Goal: Task Accomplishment & Management: Manage account settings

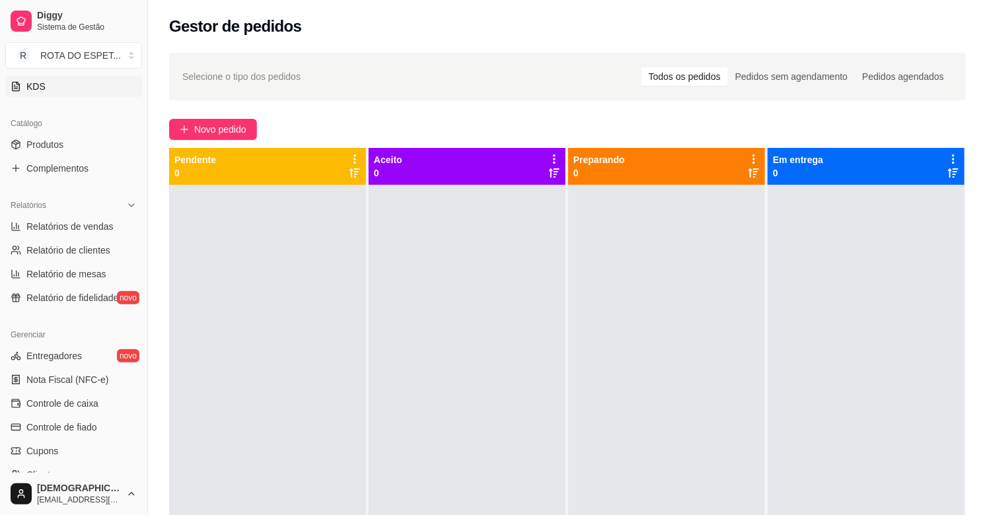
scroll to position [293, 0]
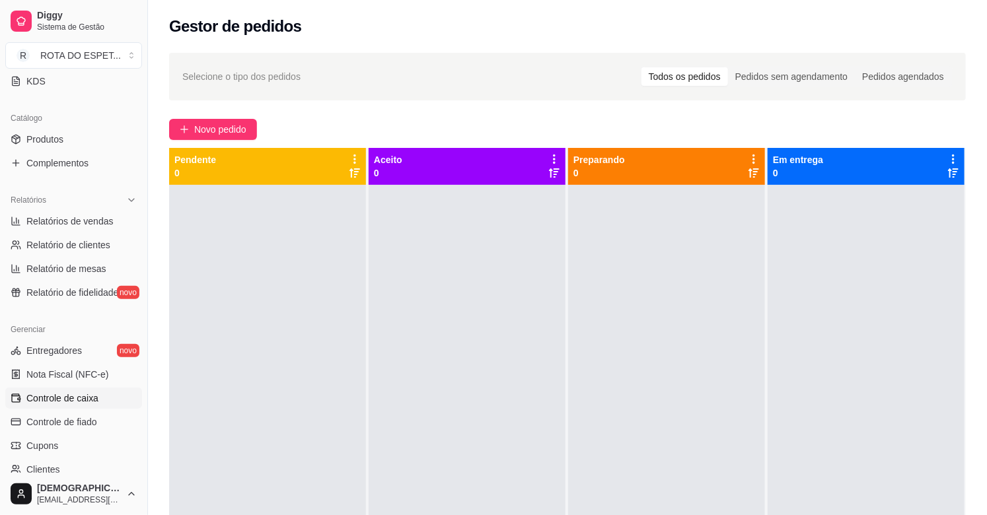
click at [81, 401] on span "Controle de caixa" at bounding box center [62, 398] width 72 height 13
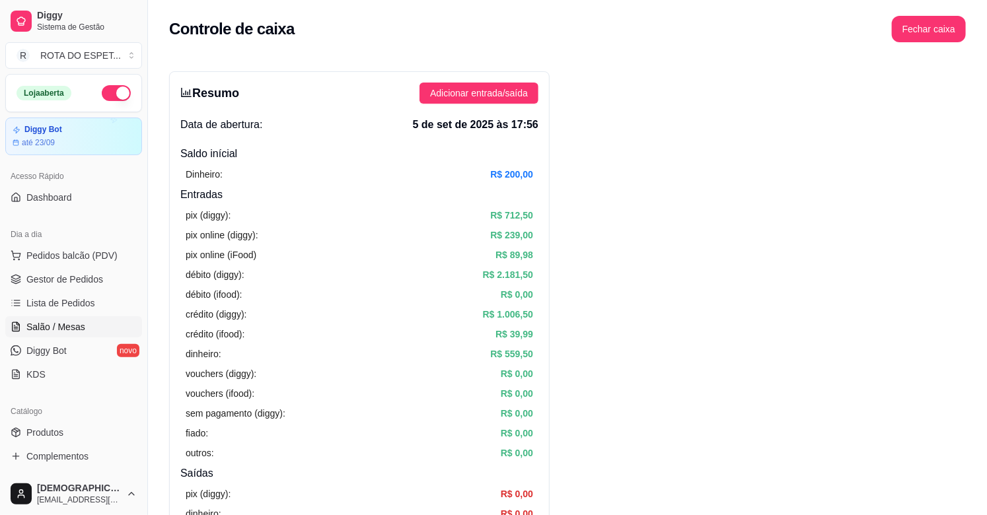
click at [55, 328] on span "Salão / Mesas" at bounding box center [55, 327] width 59 height 13
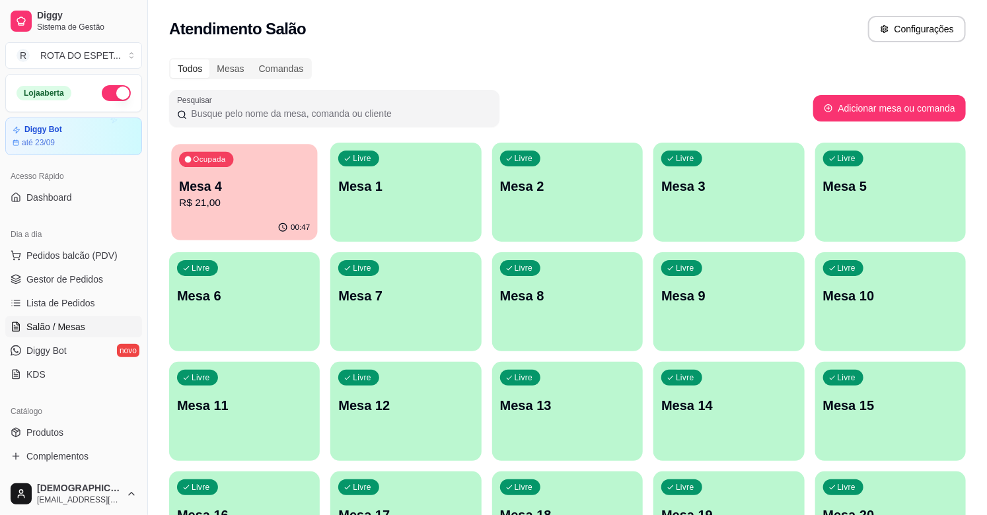
click at [253, 167] on div "Ocupada Mesa 4 R$ 21,00" at bounding box center [244, 179] width 147 height 71
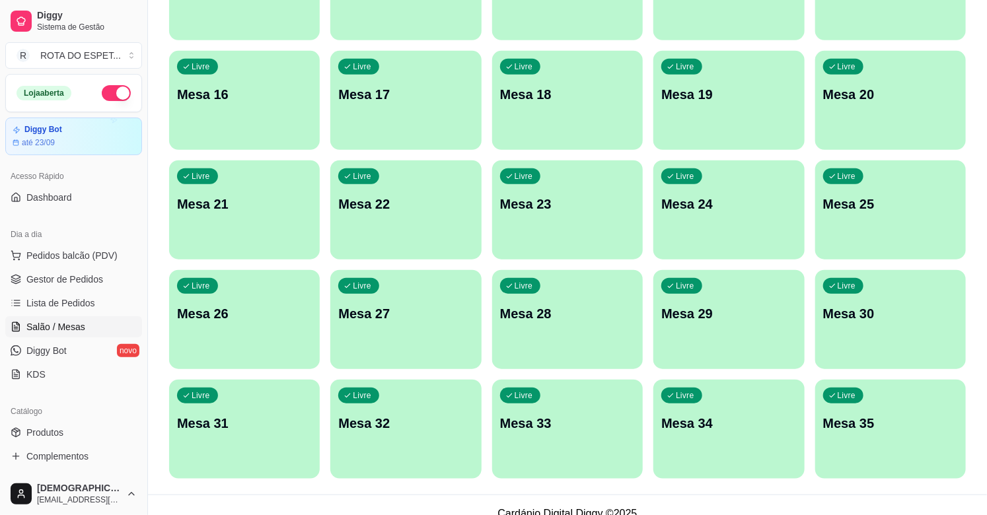
scroll to position [438, 0]
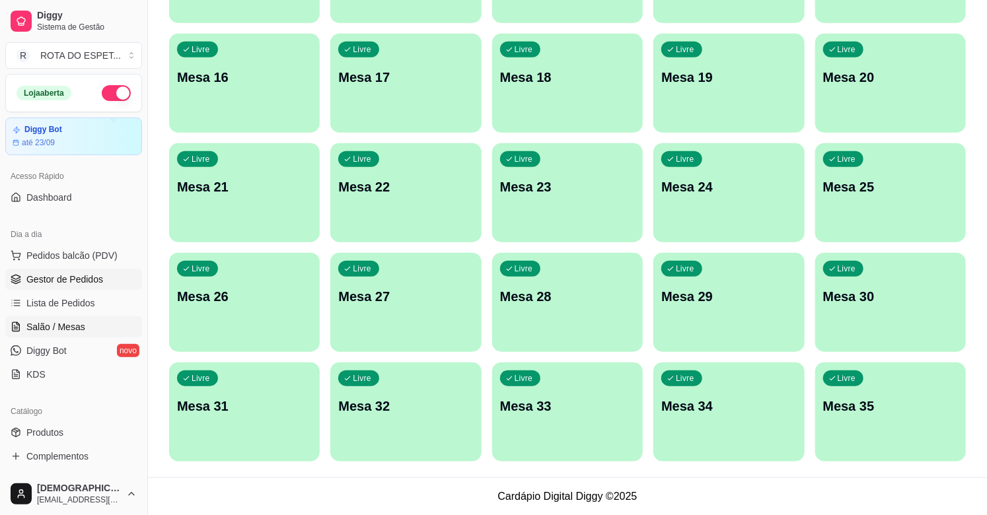
click at [61, 283] on span "Gestor de Pedidos" at bounding box center [64, 279] width 77 height 13
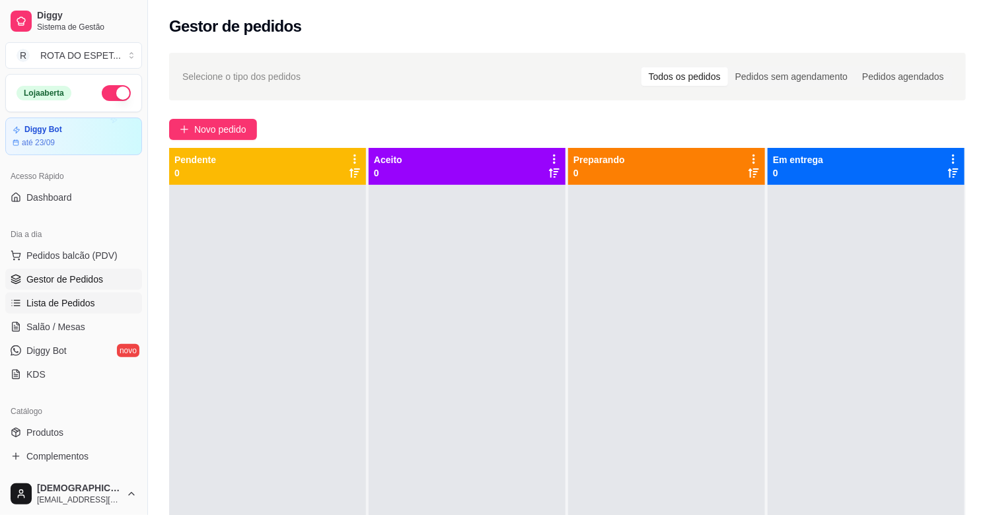
click at [86, 307] on span "Lista de Pedidos" at bounding box center [60, 303] width 69 height 13
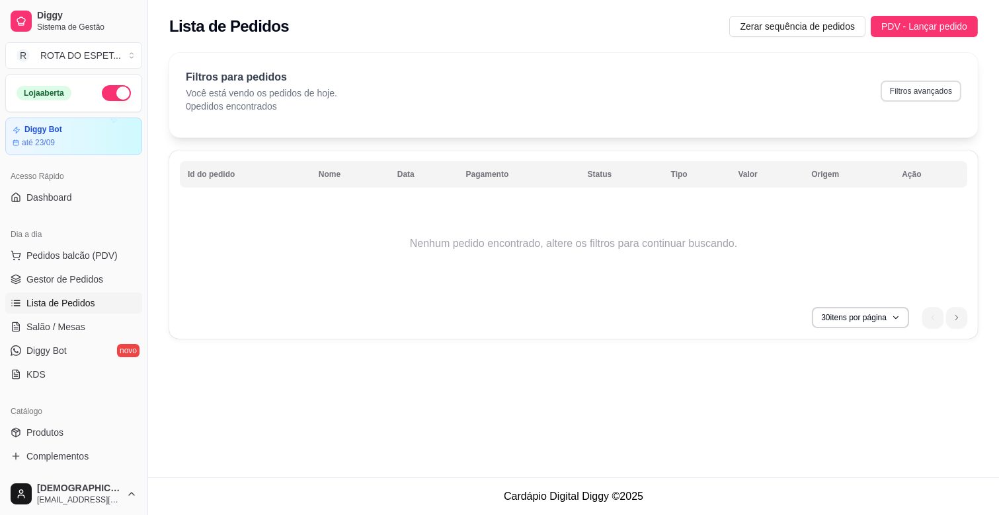
click at [921, 99] on button "Filtros avançados" at bounding box center [920, 91] width 81 height 21
select select "0"
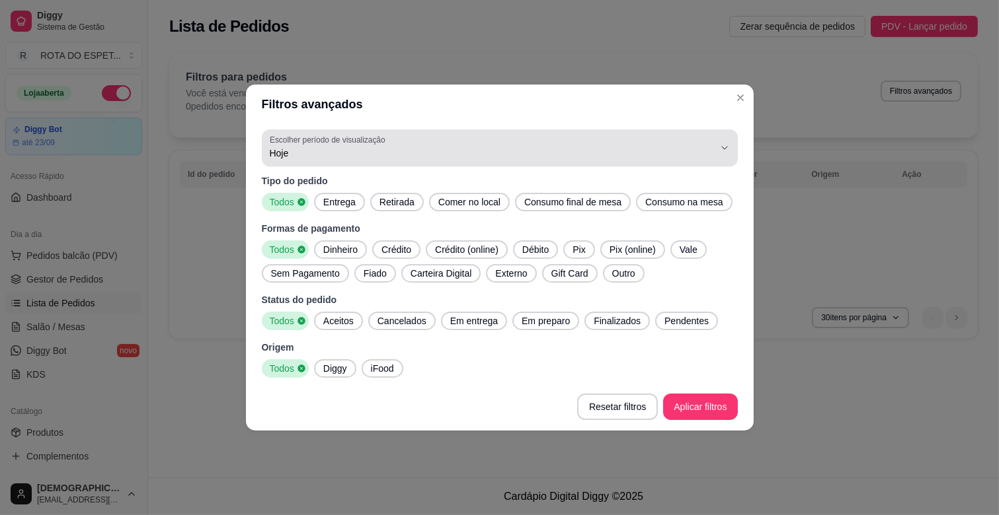
click at [306, 151] on span "Hoje" at bounding box center [492, 153] width 444 height 13
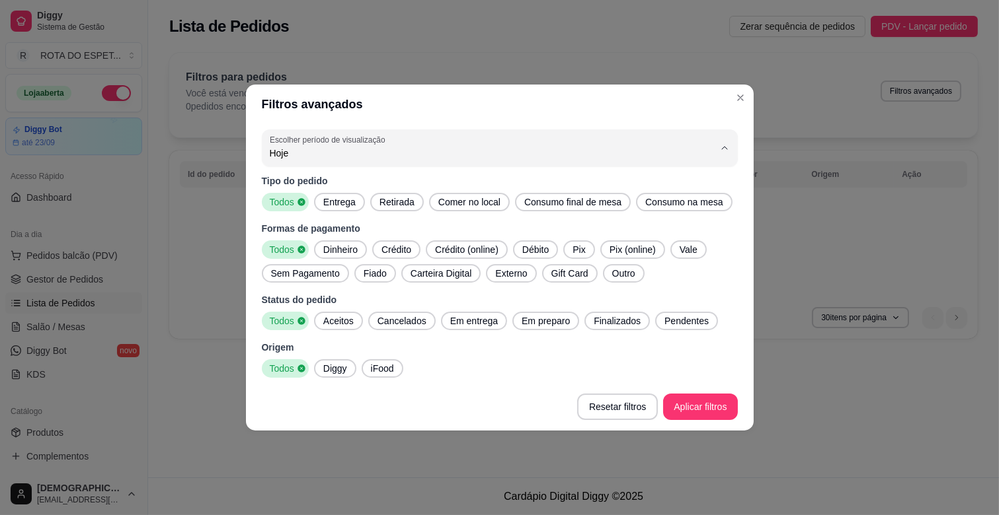
click at [299, 213] on span "Ontem" at bounding box center [493, 206] width 424 height 13
type input "1"
select select "1"
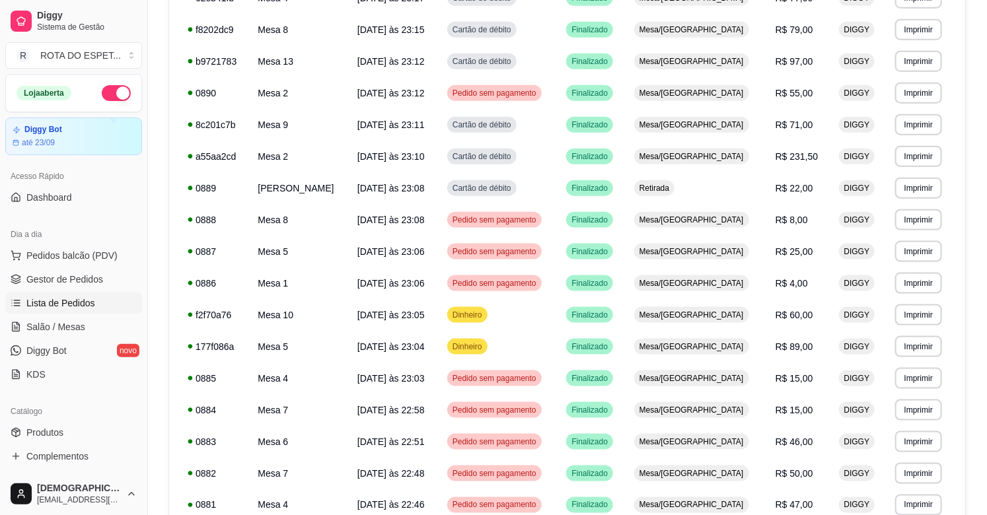
scroll to position [722, 0]
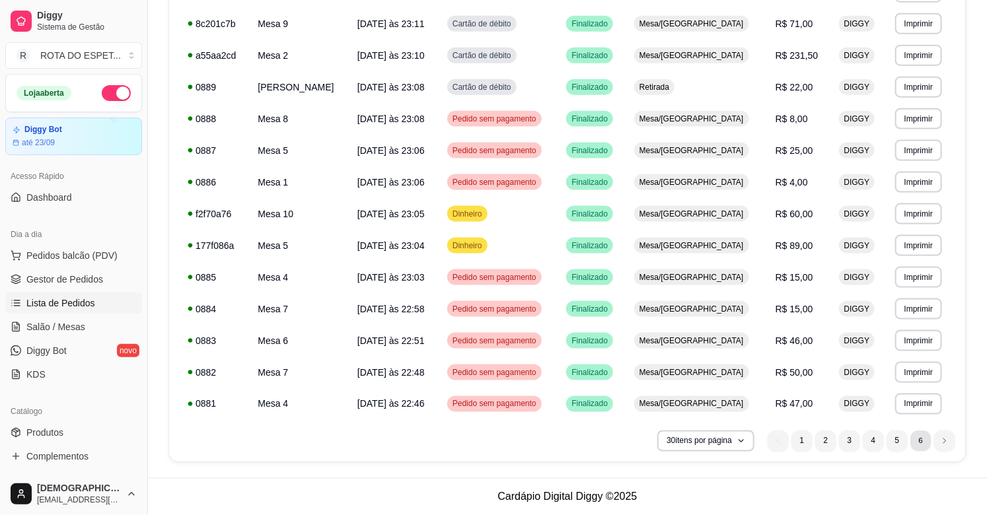
click at [927, 443] on li "6" at bounding box center [921, 441] width 20 height 20
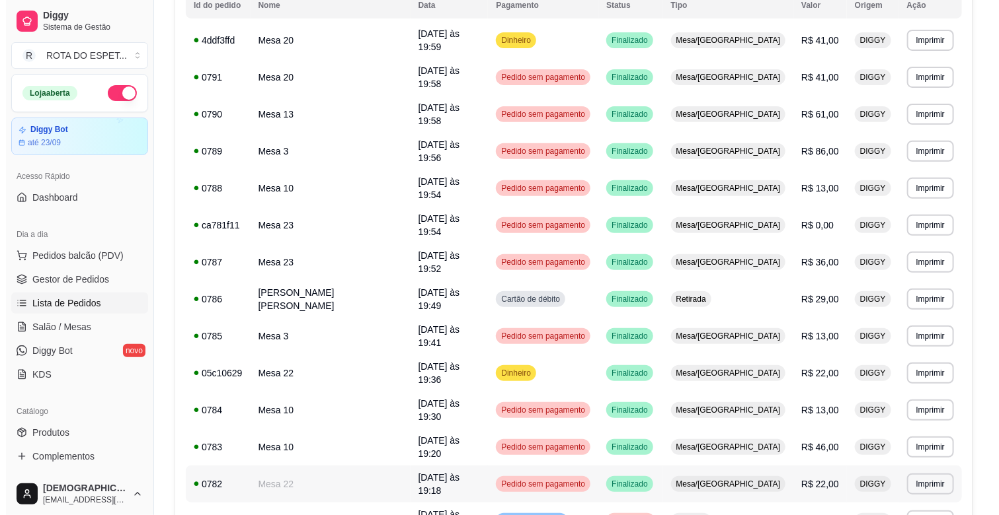
scroll to position [111, 0]
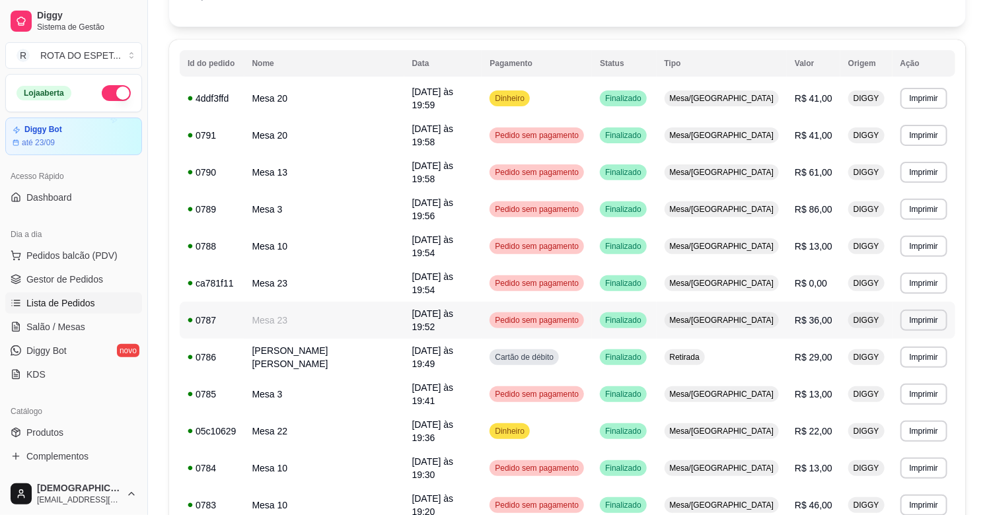
click at [436, 302] on td "[DATE] às 19:52" at bounding box center [443, 320] width 78 height 37
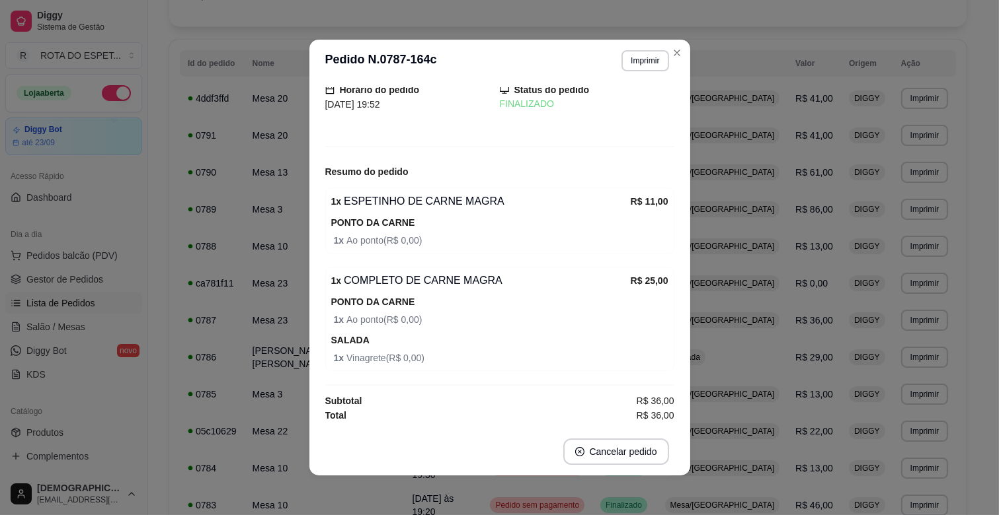
scroll to position [0, 0]
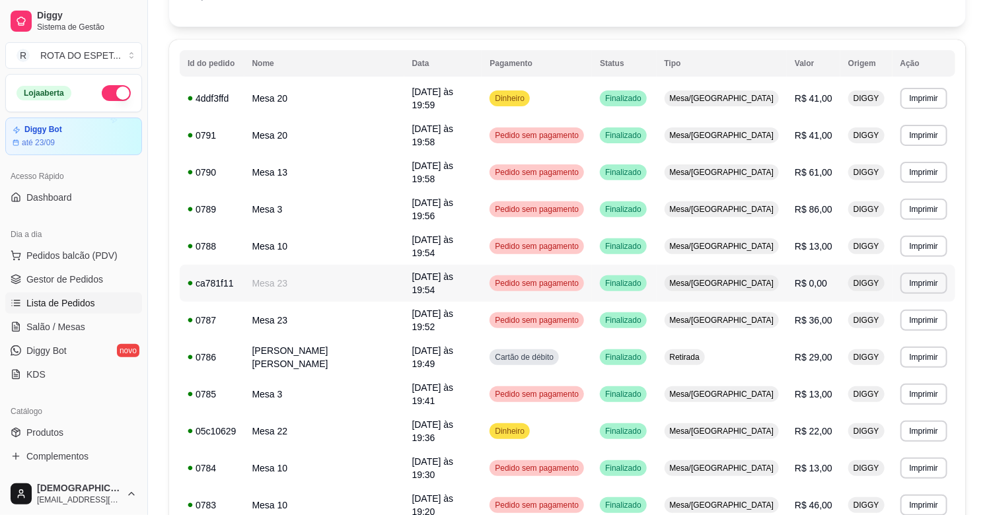
click at [302, 265] on td "Mesa 23" at bounding box center [325, 283] width 160 height 37
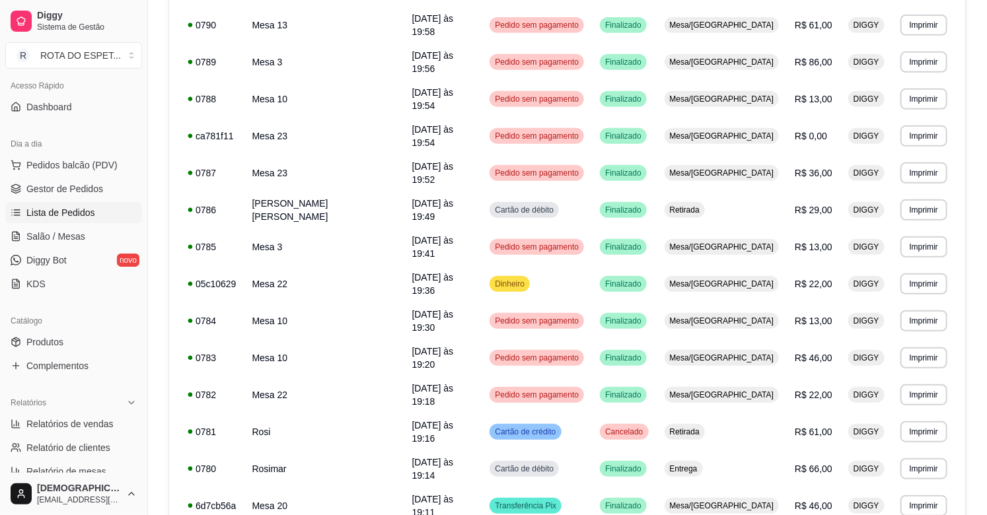
scroll to position [147, 0]
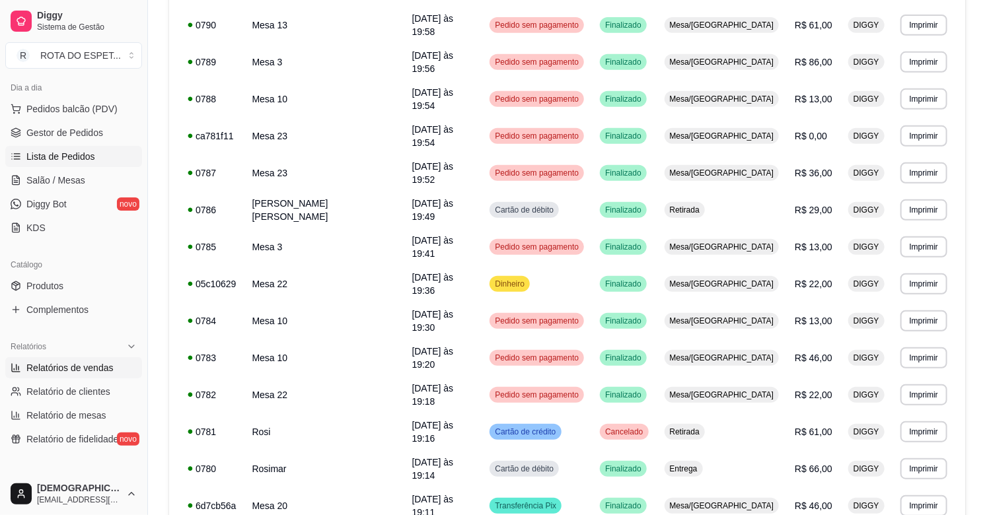
click at [73, 368] on span "Relatórios de vendas" at bounding box center [69, 368] width 87 height 13
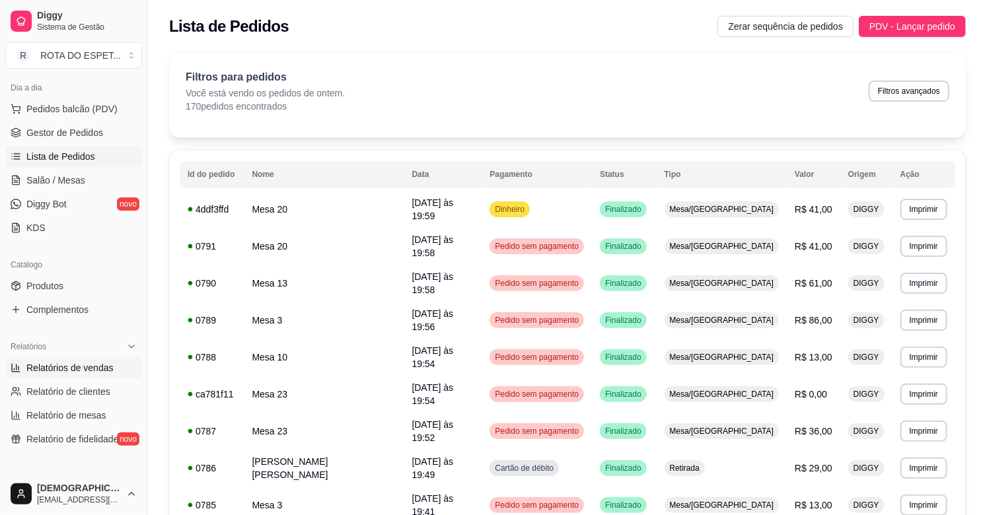
select select "ALL"
select select "0"
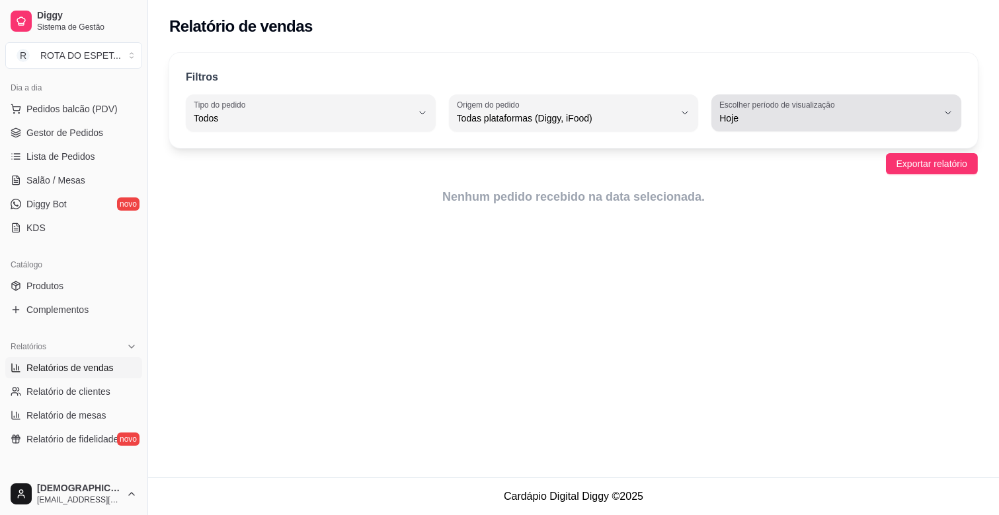
click at [940, 104] on button "Escolher período de visualização Hoje" at bounding box center [836, 113] width 250 height 37
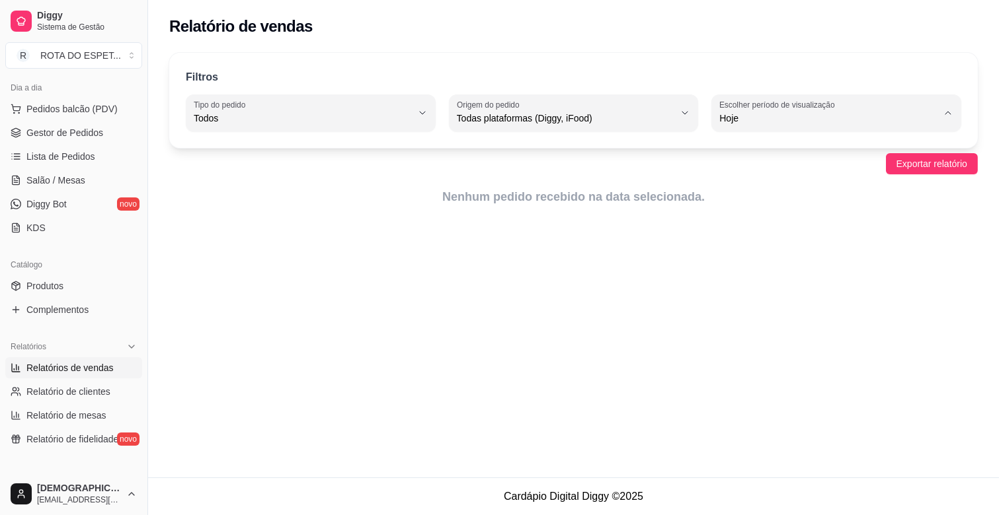
click at [765, 175] on span "Ontem" at bounding box center [829, 171] width 207 height 13
type input "1"
select select "1"
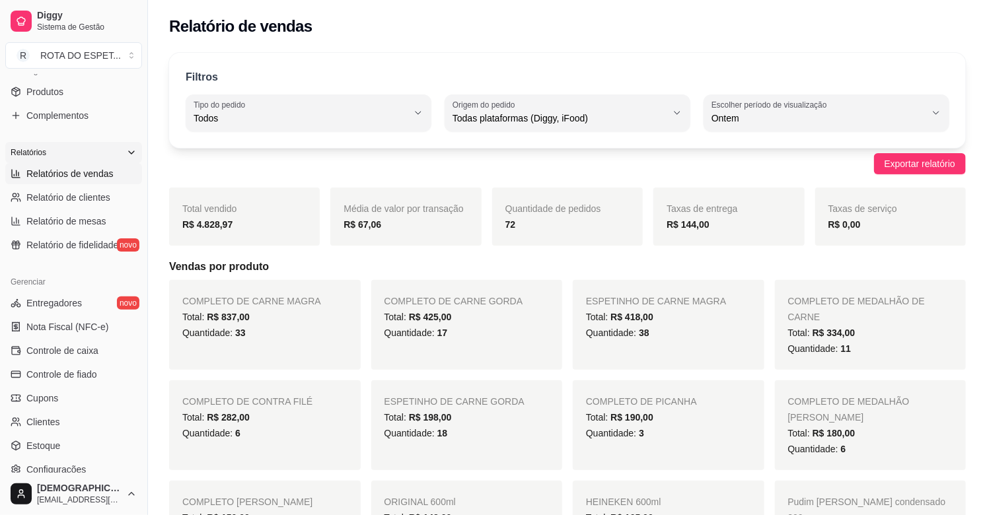
scroll to position [367, 0]
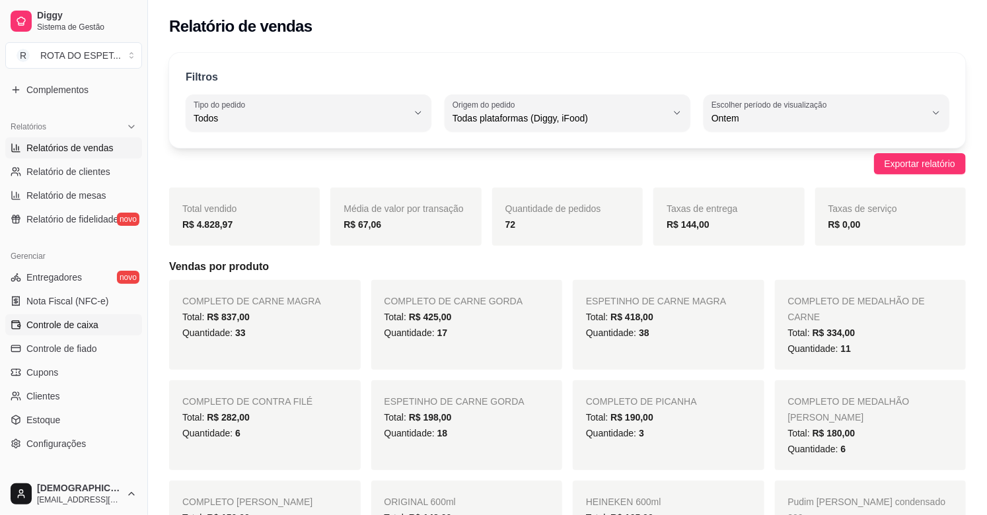
click at [71, 327] on span "Controle de caixa" at bounding box center [62, 325] width 72 height 13
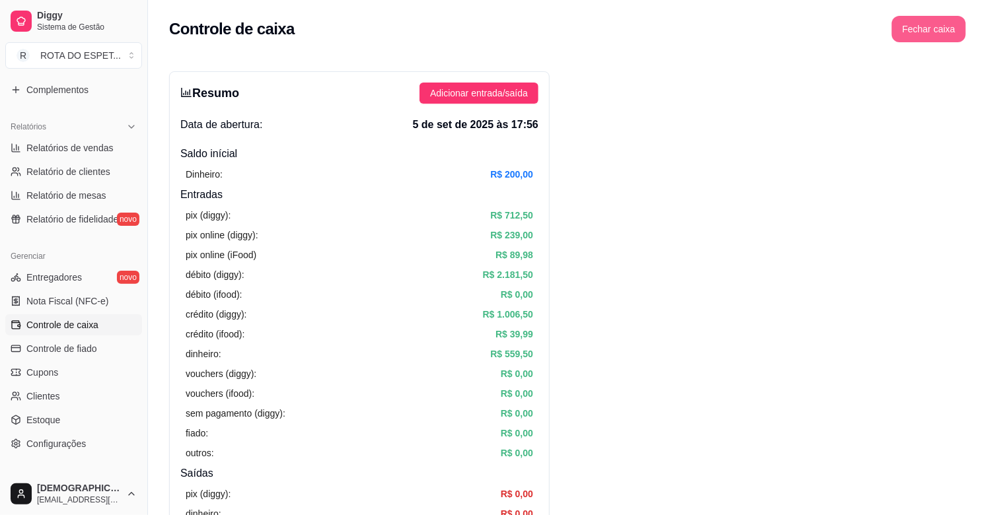
click at [937, 40] on button "Fechar caixa" at bounding box center [929, 29] width 74 height 26
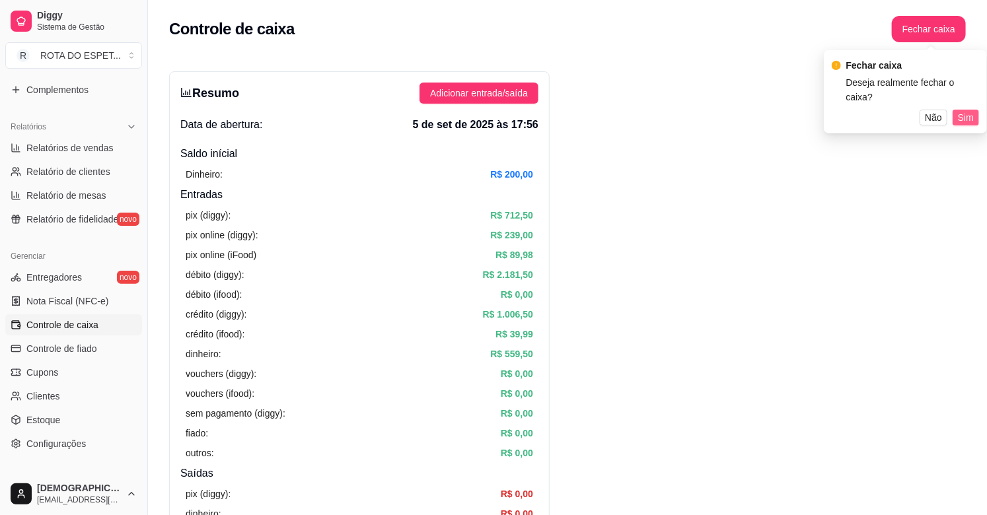
click at [965, 110] on span "Sim" at bounding box center [966, 117] width 16 height 15
